Goal: Complete application form

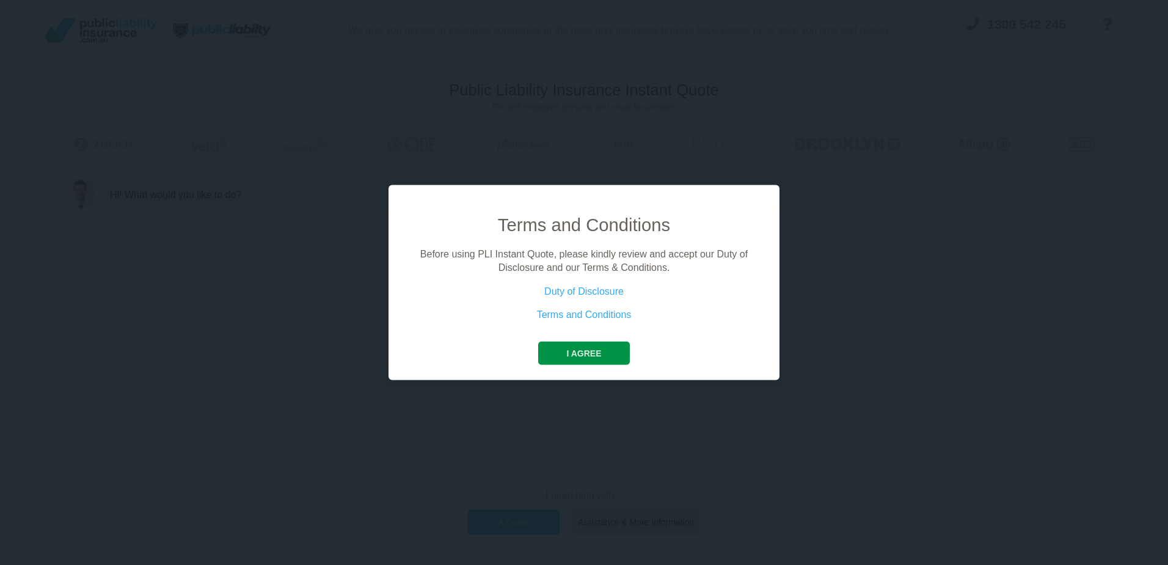
click at [580, 350] on button "I agree" at bounding box center [583, 352] width 91 height 23
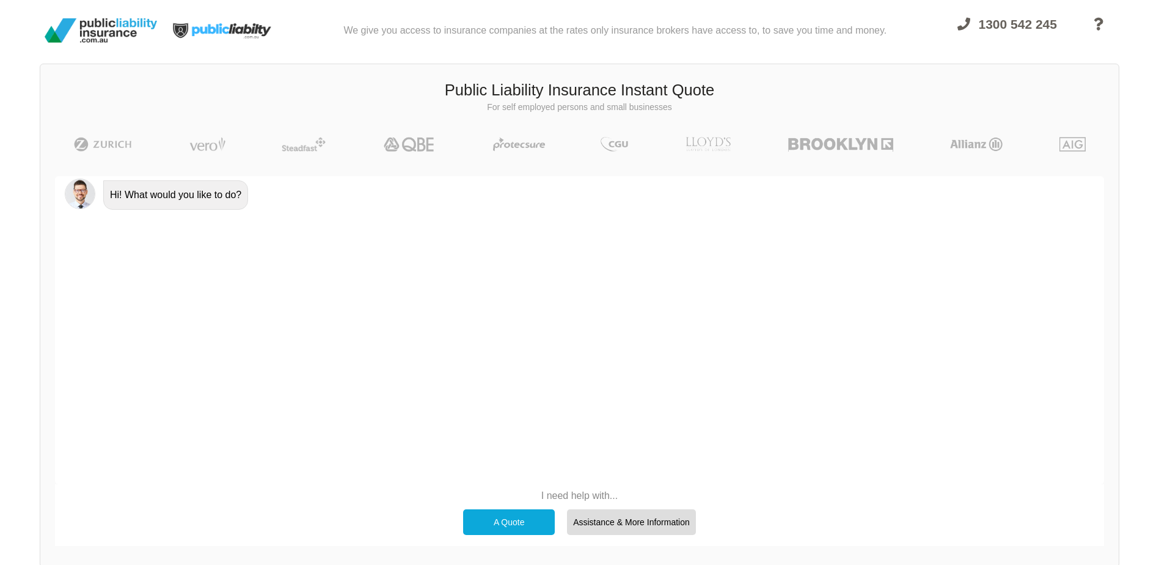
click at [506, 525] on div "A Quote" at bounding box center [509, 522] width 92 height 26
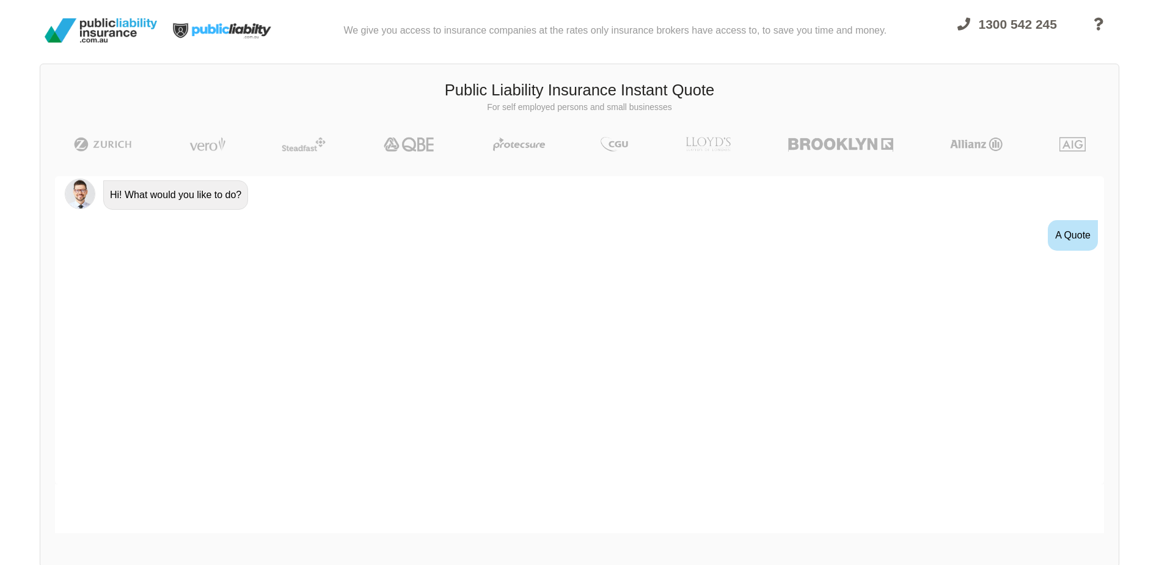
scroll to position [14, 0]
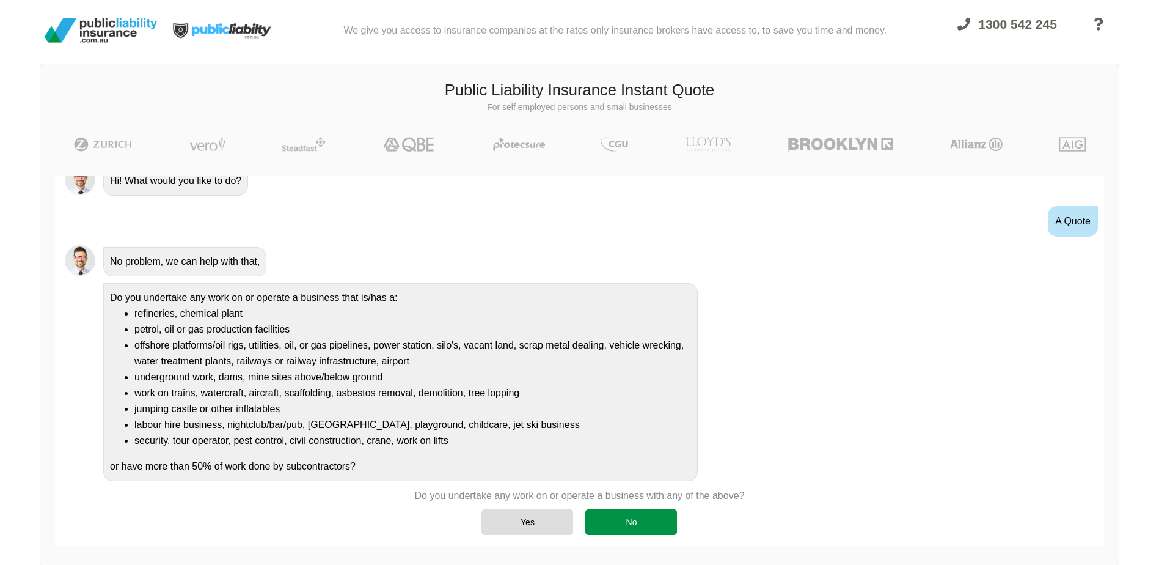
click at [617, 515] on div "No" at bounding box center [631, 522] width 92 height 26
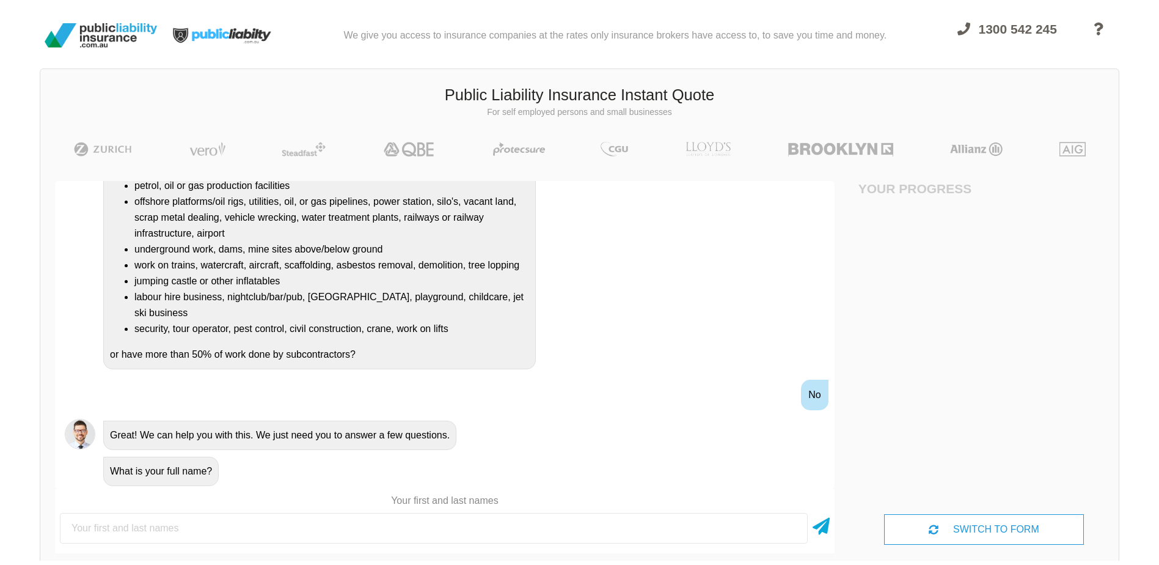
scroll to position [0, 0]
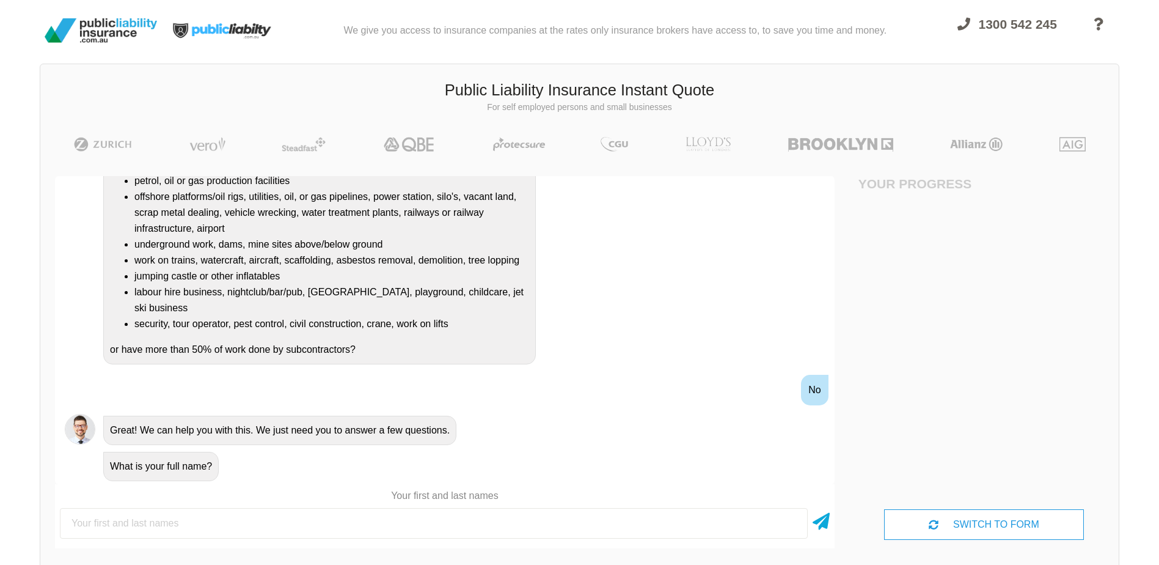
click at [210, 526] on input "text" at bounding box center [434, 523] width 748 height 31
type input "[PERSON_NAME]"
click at [827, 522] on icon at bounding box center [821, 519] width 17 height 22
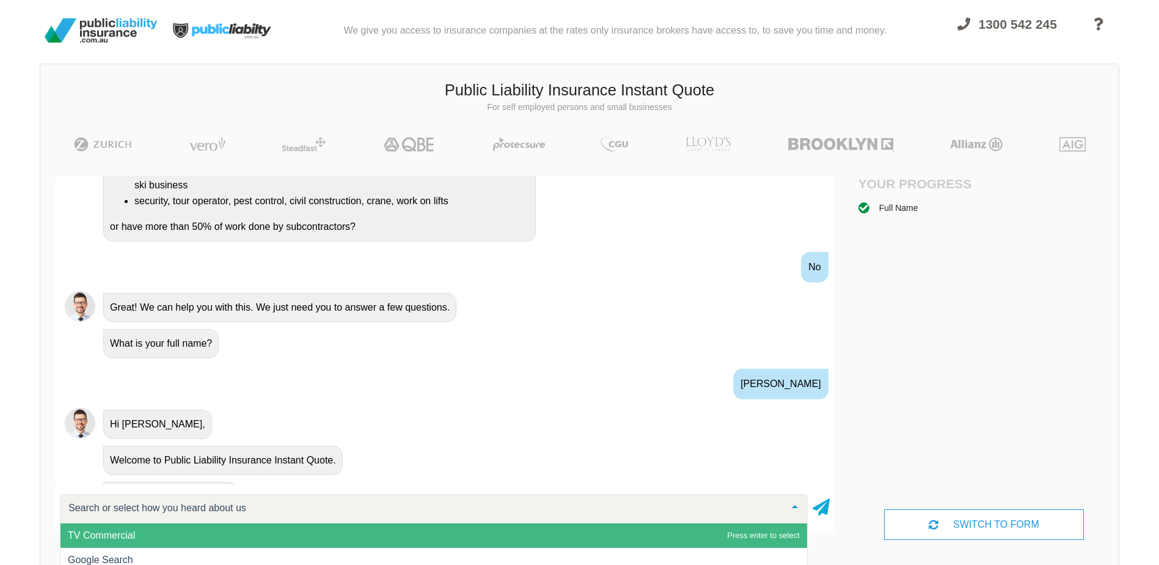
scroll to position [315, 0]
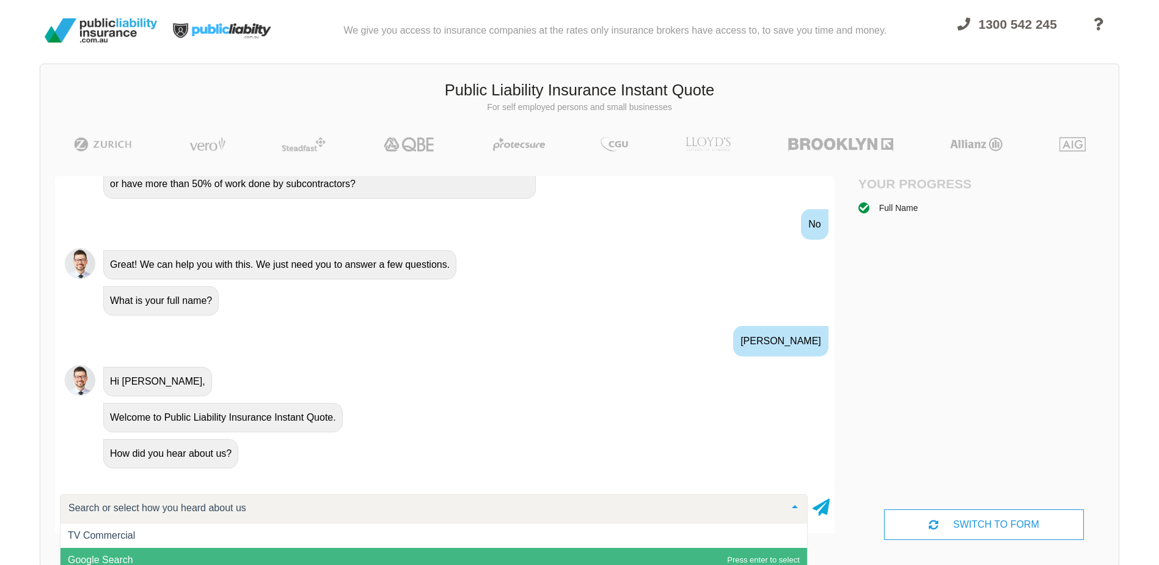
click at [104, 555] on span "Google Search" at bounding box center [100, 559] width 65 height 10
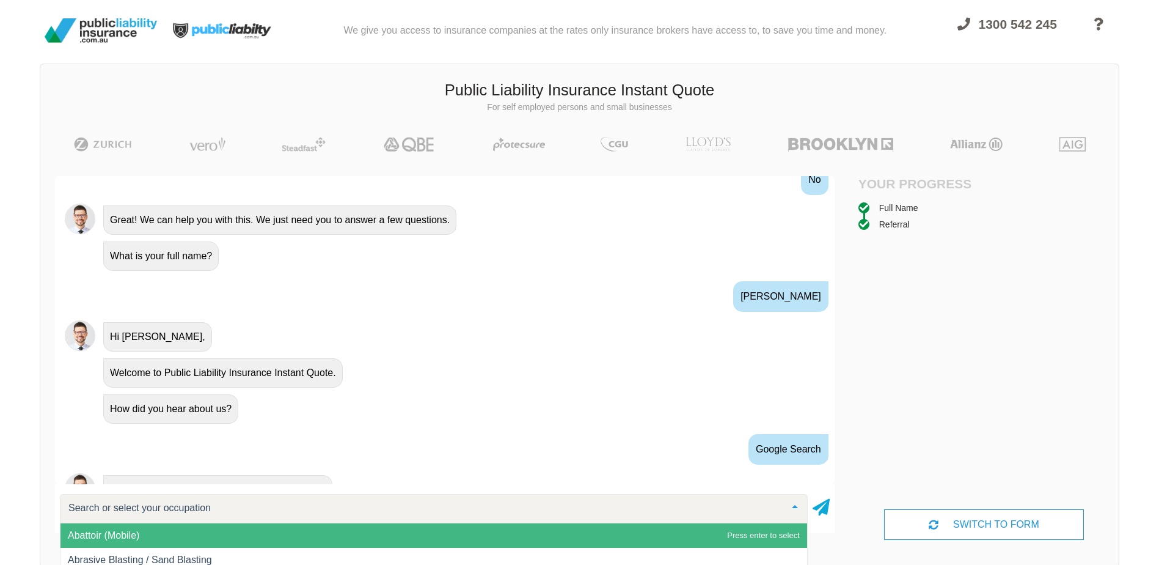
scroll to position [432, 0]
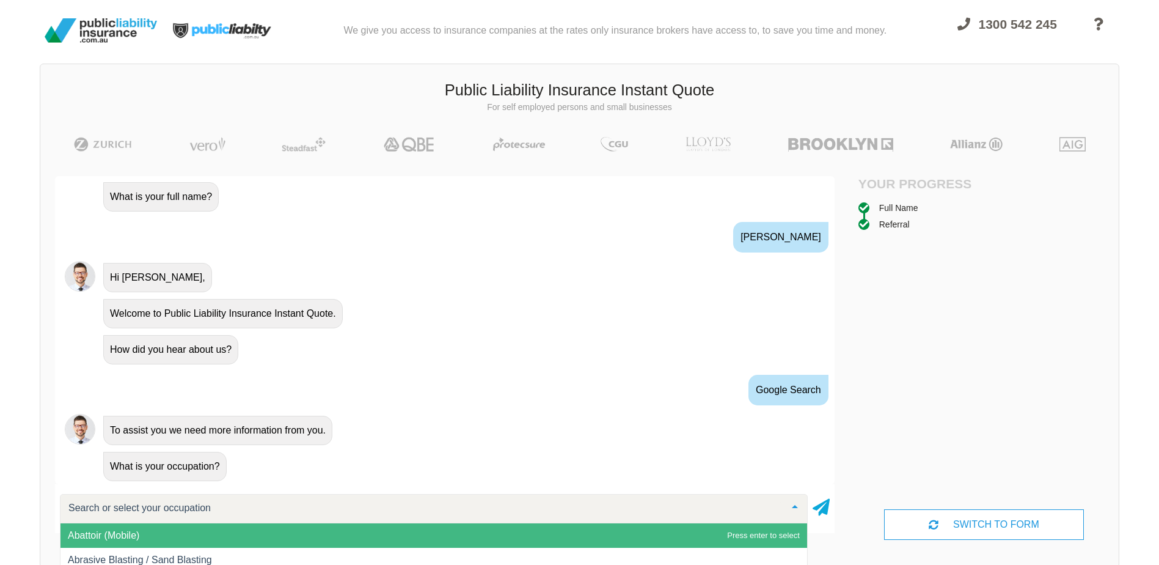
click at [144, 511] on input "text" at bounding box center [423, 508] width 717 height 12
type input "s"
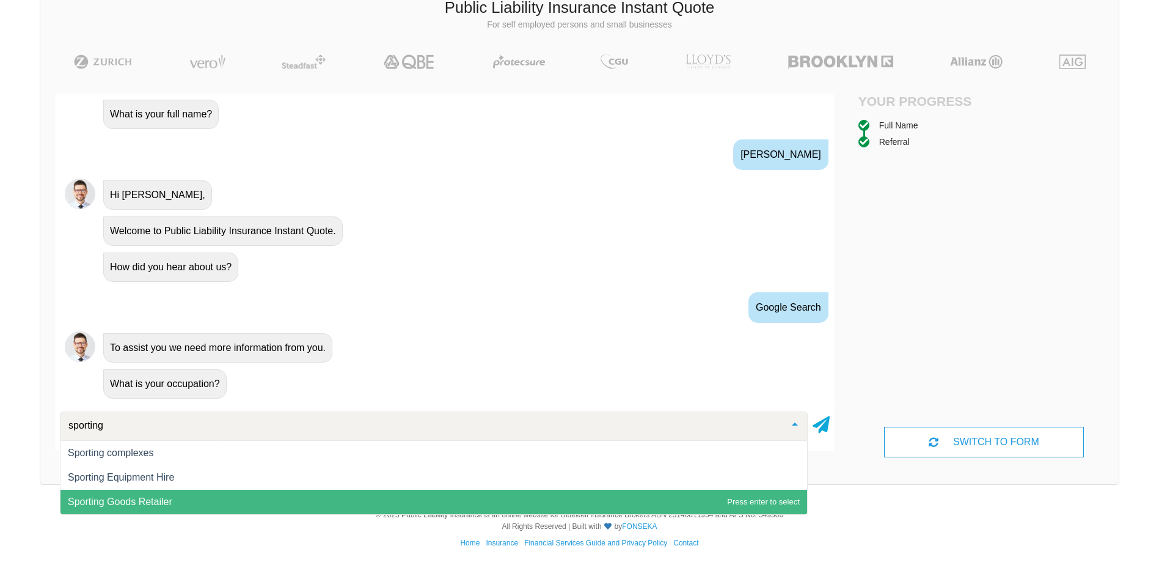
scroll to position [84, 0]
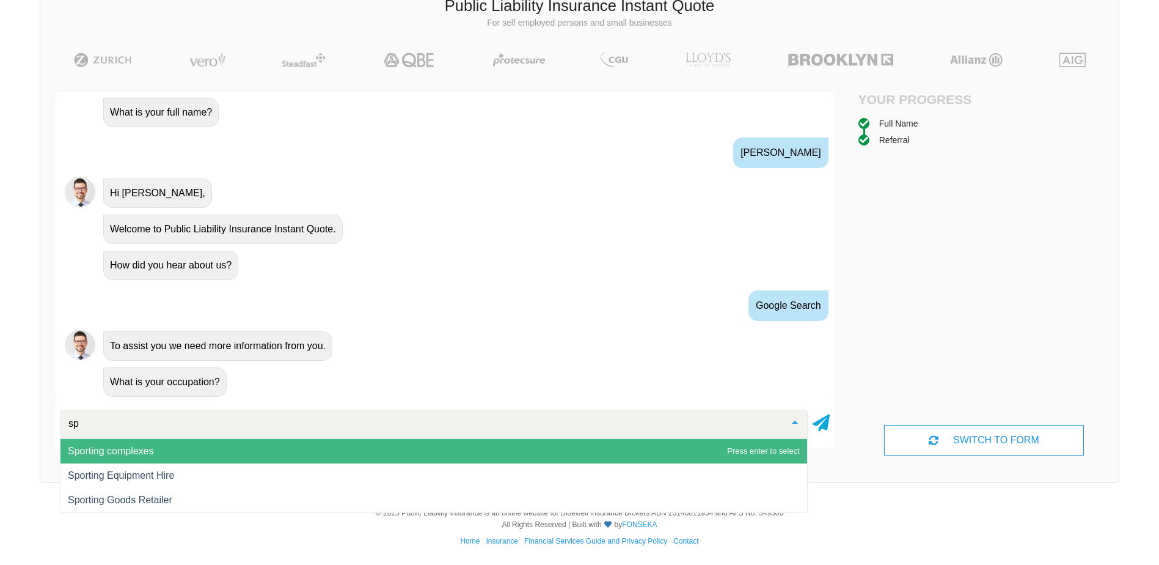
type input "s"
type input "not for profit"
click at [106, 457] on span "Not For Profit Organisation" at bounding box center [433, 451] width 747 height 24
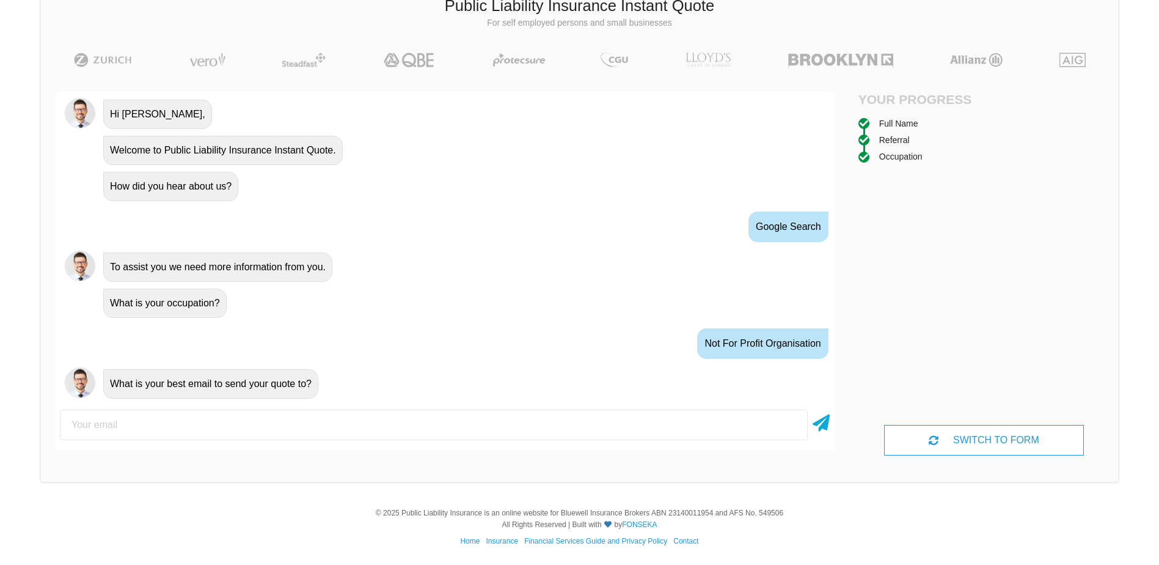
scroll to position [513, 0]
click at [174, 433] on input "email" at bounding box center [434, 424] width 748 height 31
type input "[EMAIL_ADDRESS][DOMAIN_NAME]"
click at [820, 430] on icon at bounding box center [821, 420] width 17 height 22
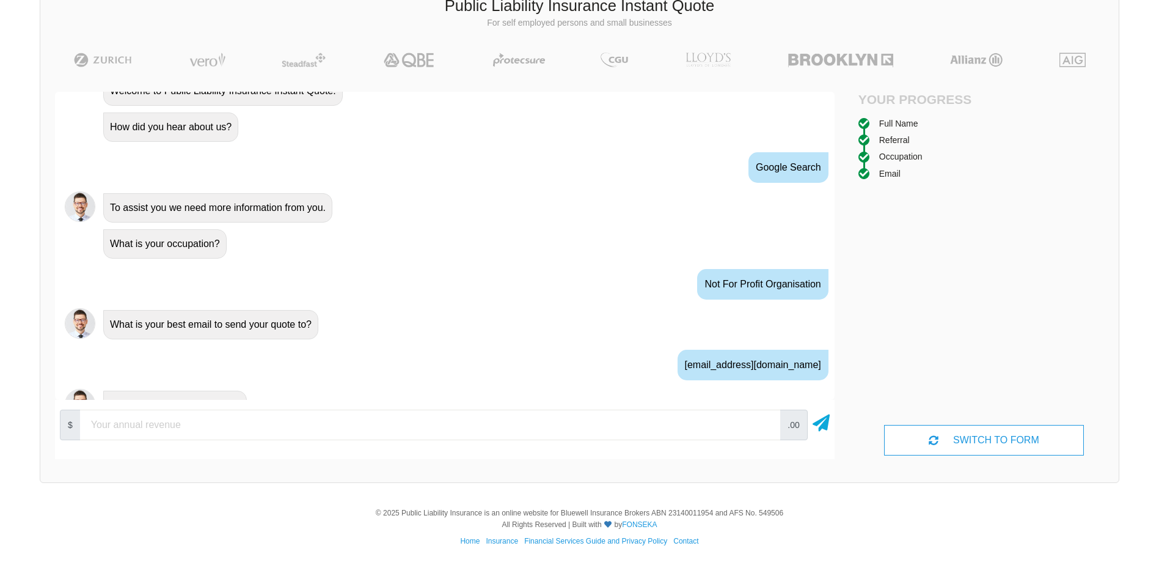
scroll to position [593, 0]
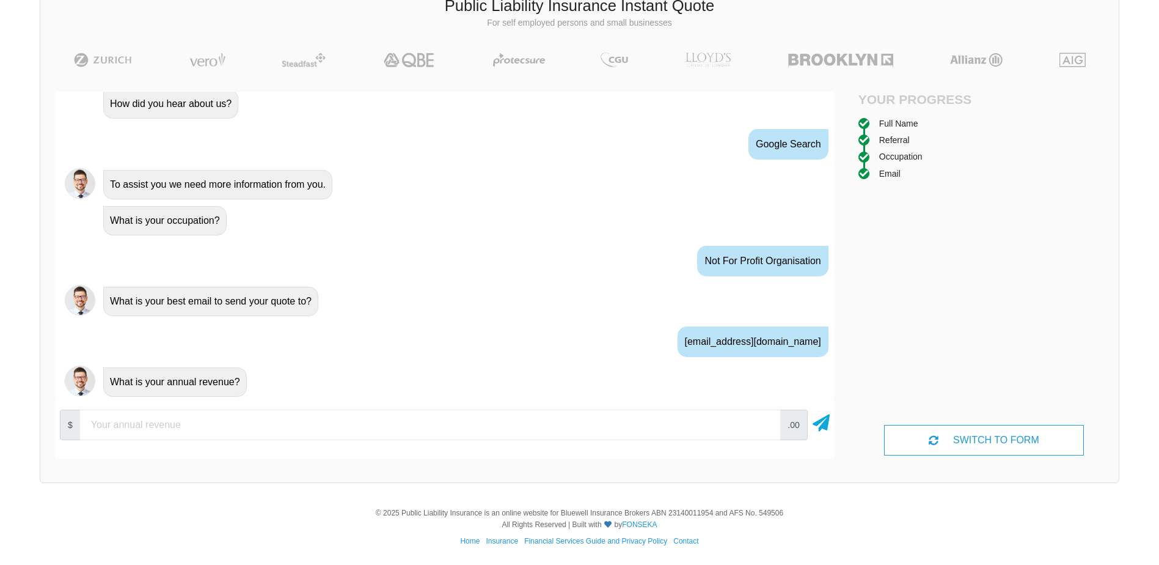
click at [197, 422] on input "number" at bounding box center [430, 424] width 700 height 31
type input "10000"
click at [817, 422] on icon at bounding box center [821, 420] width 17 height 22
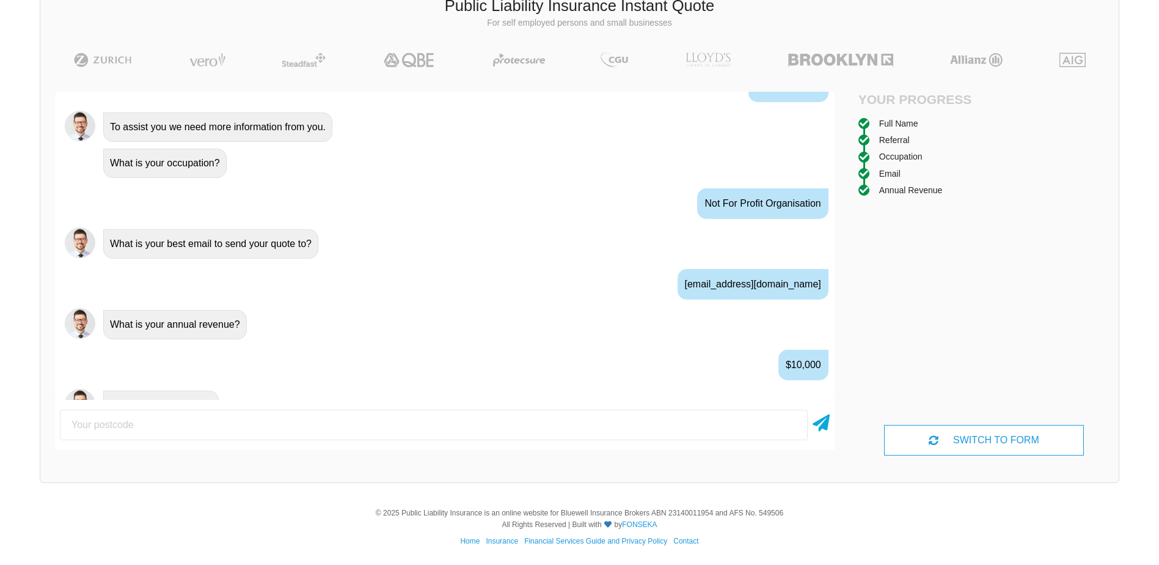
scroll to position [674, 0]
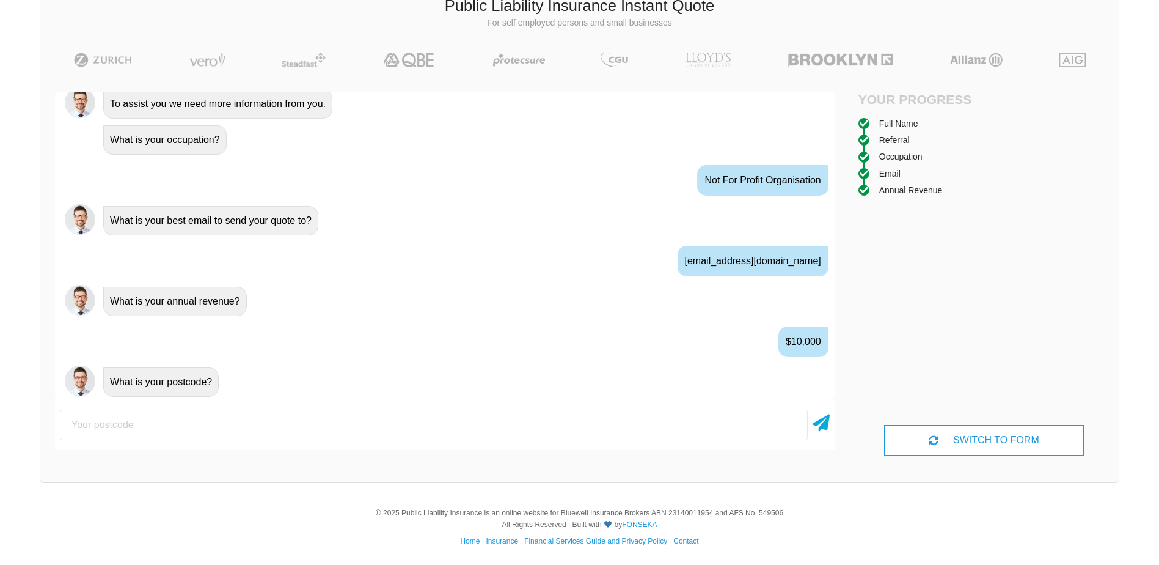
click at [170, 418] on input "number" at bounding box center [434, 424] width 748 height 31
type input "2213"
click at [821, 422] on icon at bounding box center [821, 420] width 17 height 22
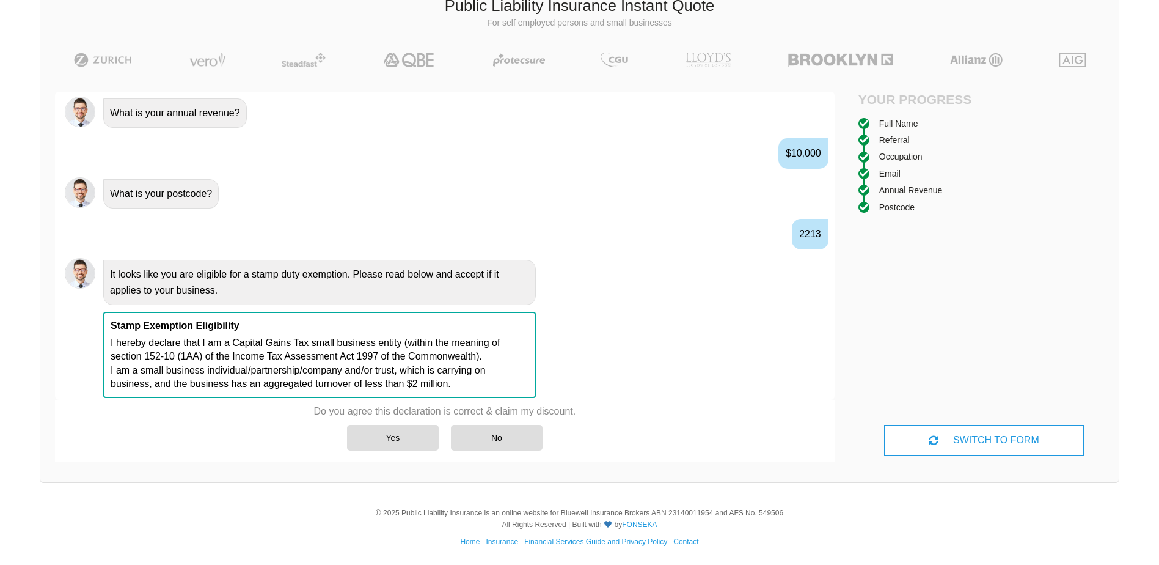
scroll to position [863, 0]
click at [394, 445] on div "Yes" at bounding box center [393, 438] width 92 height 26
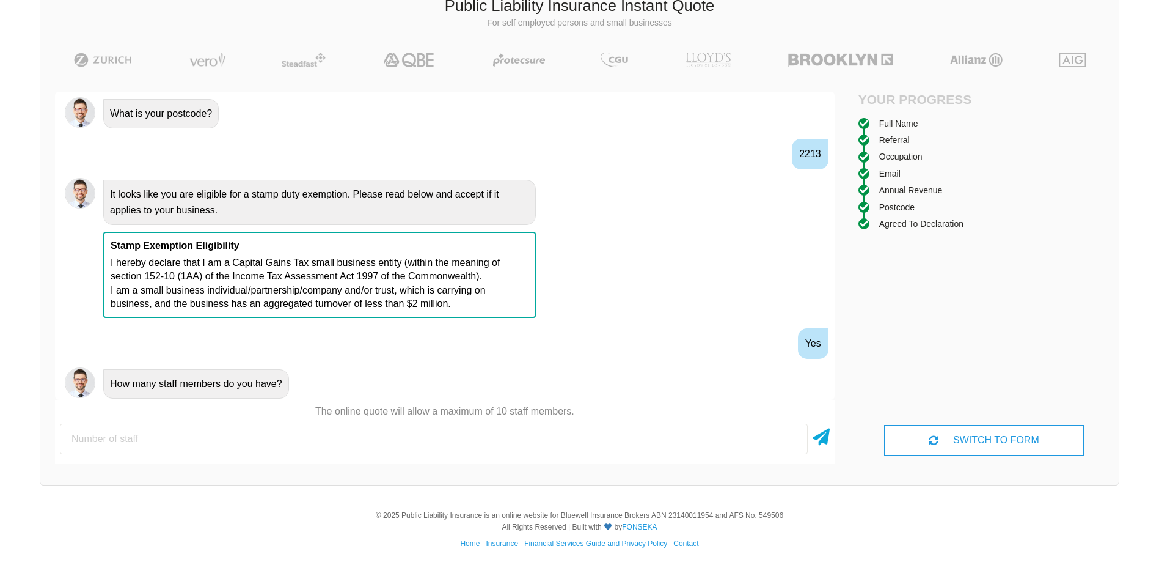
scroll to position [944, 0]
click at [134, 436] on input "number" at bounding box center [434, 438] width 748 height 31
type input "5"
type input "10"
click at [818, 437] on icon at bounding box center [821, 434] width 17 height 22
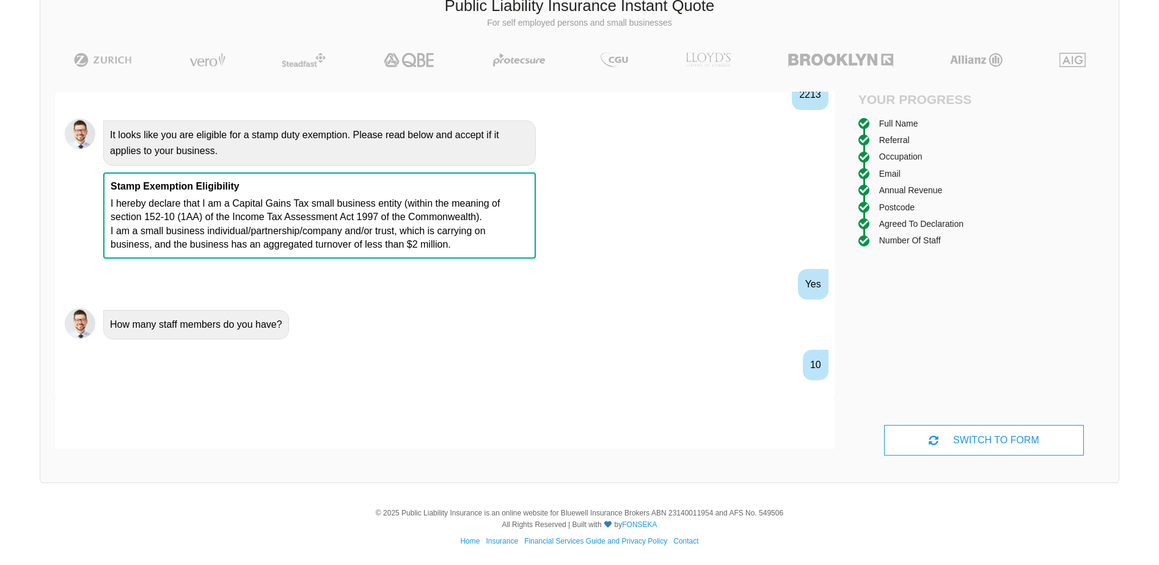
scroll to position [1025, 0]
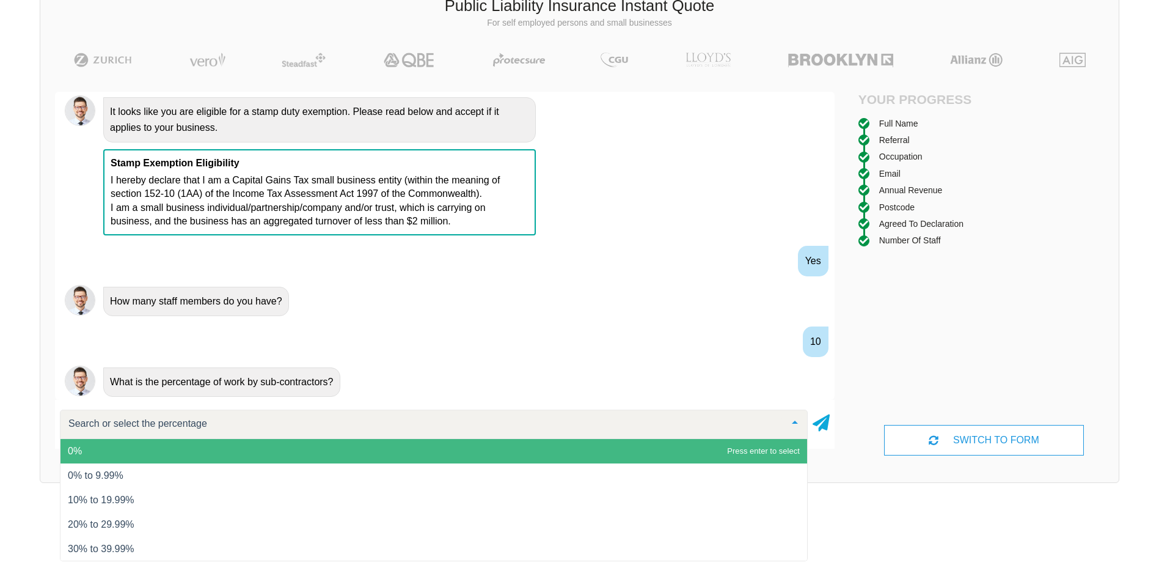
click at [99, 457] on span "0%" at bounding box center [433, 451] width 747 height 24
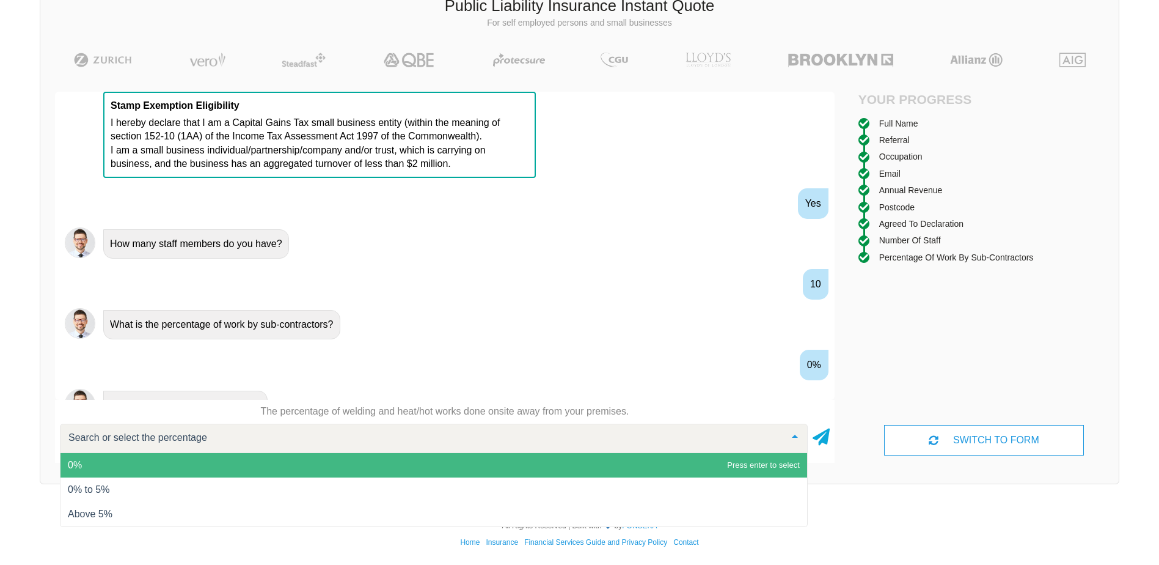
scroll to position [1105, 0]
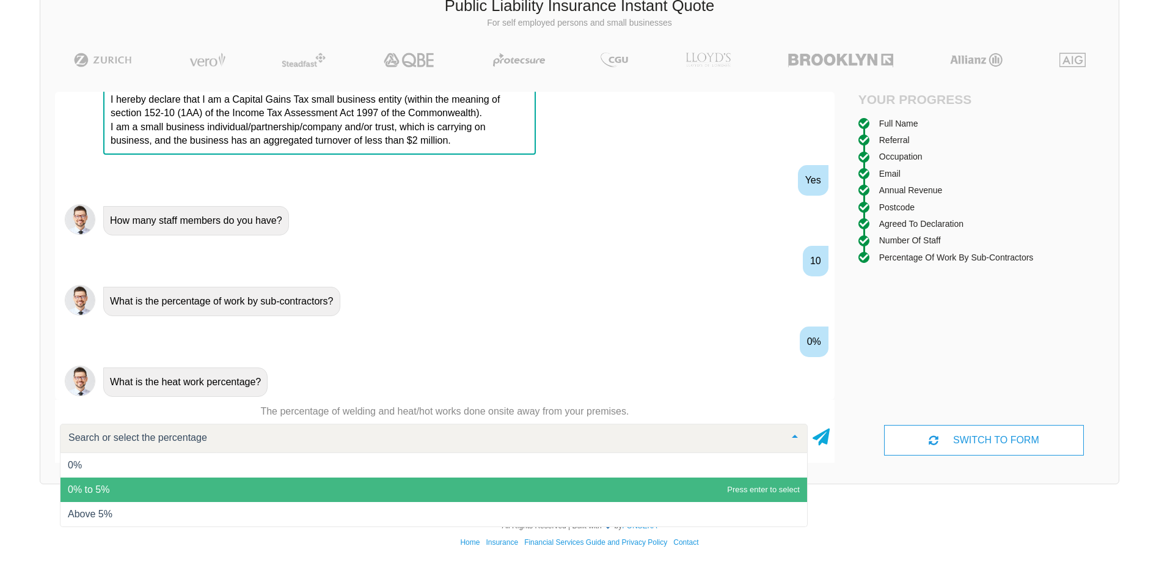
click at [94, 485] on span "0% to 5%" at bounding box center [89, 489] width 42 height 10
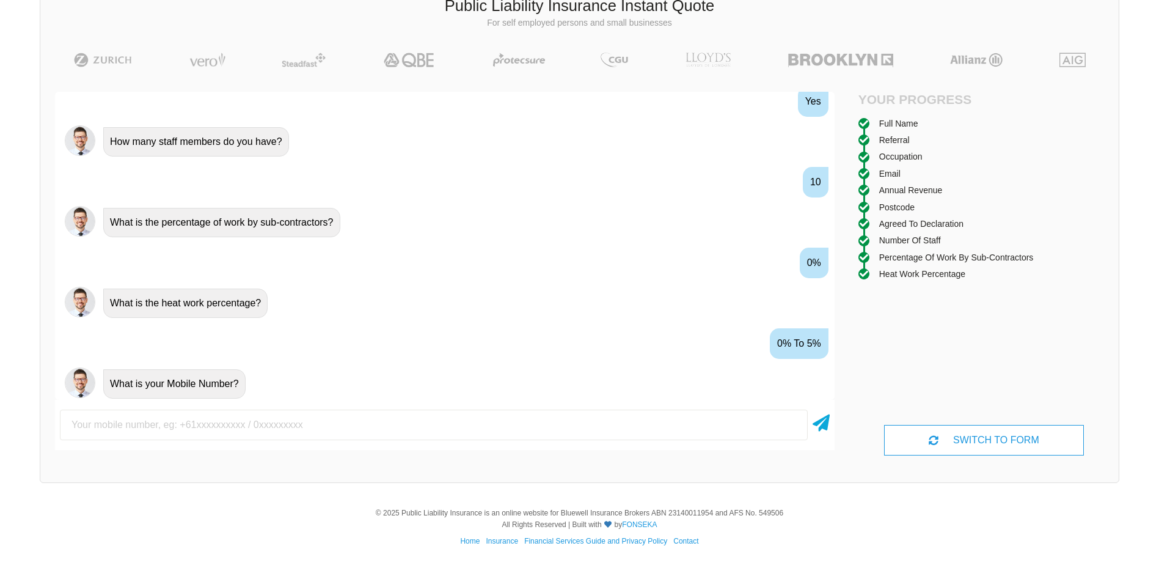
scroll to position [1186, 0]
click at [149, 428] on input "text" at bounding box center [434, 424] width 748 height 31
type input "0481488452"
click at [819, 422] on icon at bounding box center [821, 420] width 17 height 22
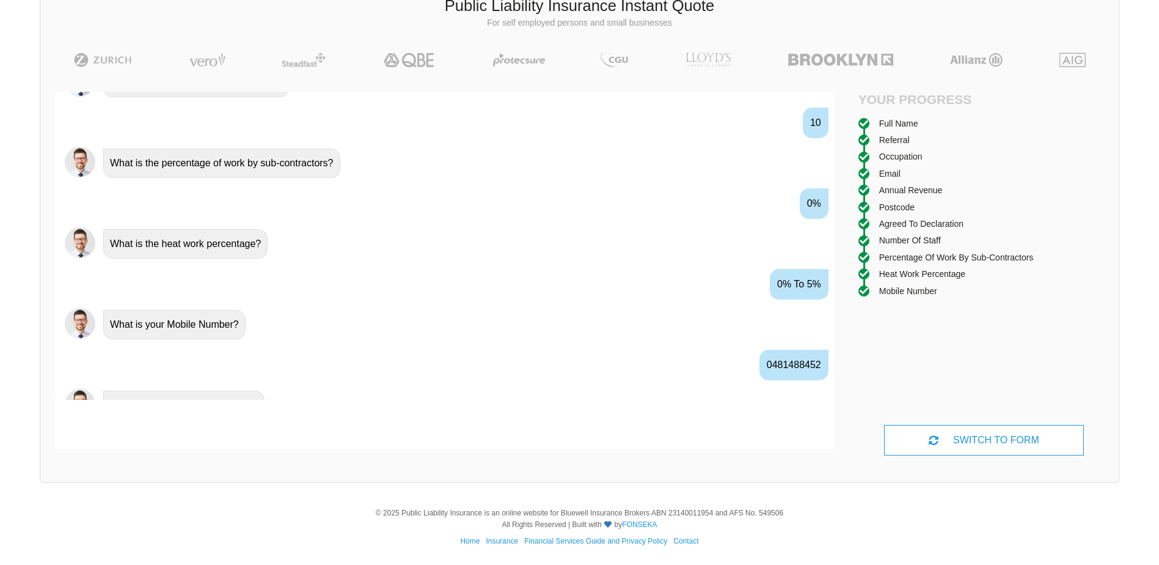
scroll to position [1267, 0]
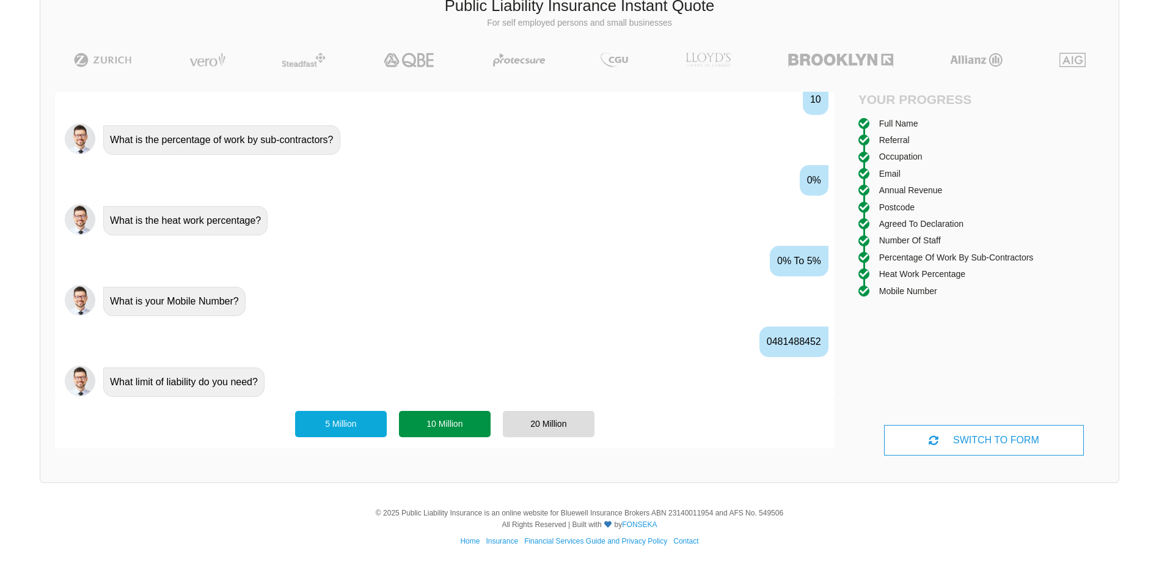
click at [446, 422] on div "10 Million" at bounding box center [445, 424] width 92 height 26
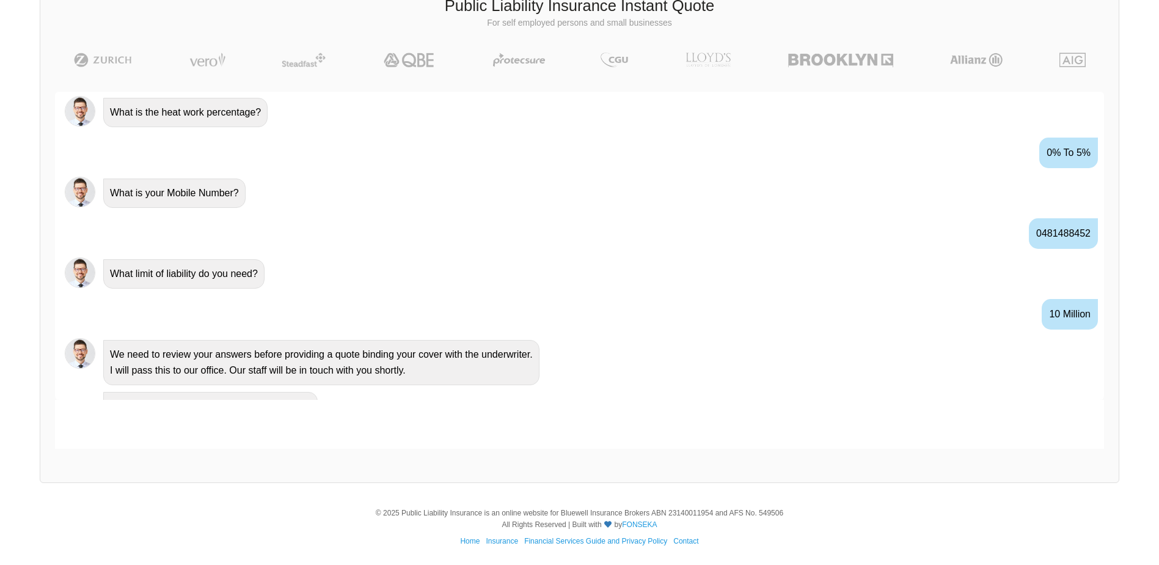
scroll to position [1365, 0]
